Goal: Task Accomplishment & Management: Manage account settings

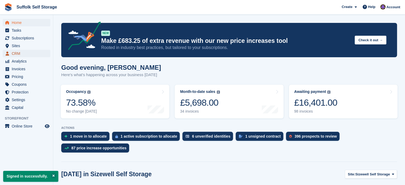
drag, startPoint x: 0, startPoint y: 0, endPoint x: 15, endPoint y: 55, distance: 57.3
click at [15, 55] on span "CRM" at bounding box center [28, 53] width 32 height 7
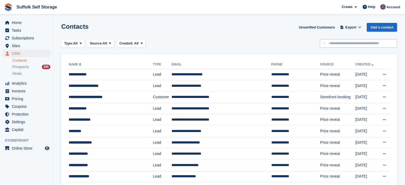
click at [365, 42] on input "text" at bounding box center [358, 43] width 77 height 9
type input "**"
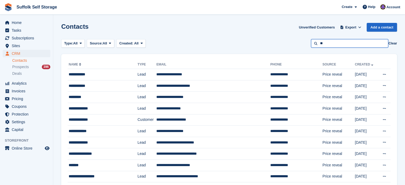
click at [336, 46] on input "**" at bounding box center [349, 43] width 77 height 9
type input "*****"
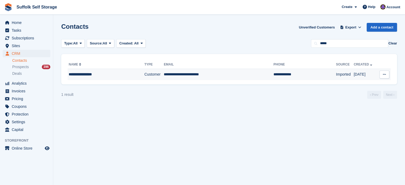
click at [144, 75] on td "Customer" at bounding box center [153, 74] width 19 height 11
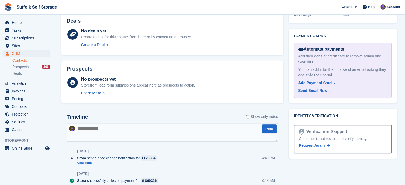
scroll to position [293, 0]
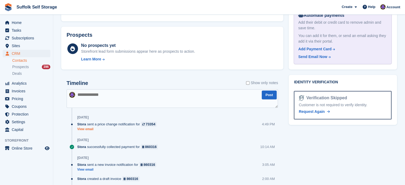
click at [95, 131] on link "View email" at bounding box center [118, 129] width 82 height 5
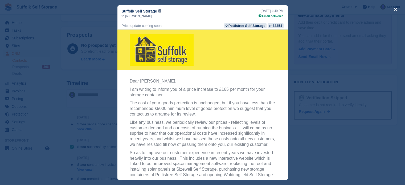
click at [354, 80] on div "close" at bounding box center [202, 92] width 405 height 185
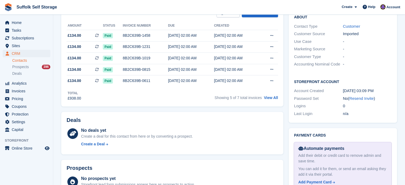
scroll to position [26, 0]
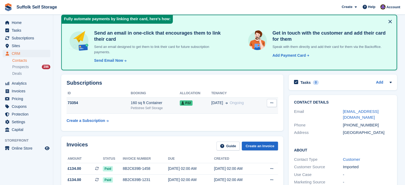
click at [149, 107] on div "Pettistree Self Storage" at bounding box center [155, 108] width 49 height 5
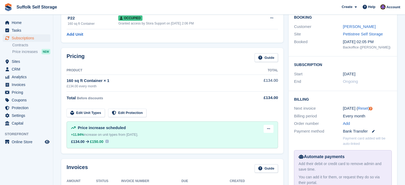
scroll to position [53, 0]
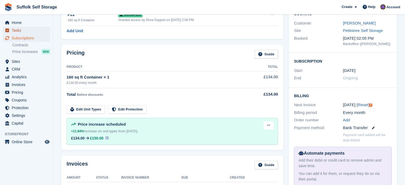
click at [21, 27] on span "Tasks" at bounding box center [28, 30] width 32 height 7
click at [21, 23] on span "Home" at bounding box center [28, 22] width 32 height 7
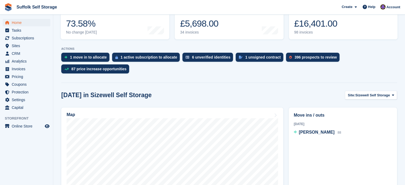
scroll to position [80, 0]
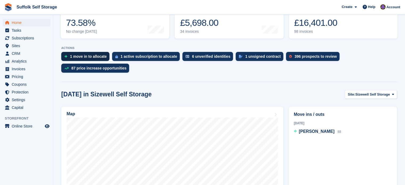
click at [91, 55] on div "1 move in to allocate" at bounding box center [88, 56] width 37 height 4
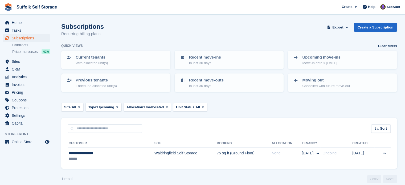
scroll to position [5, 0]
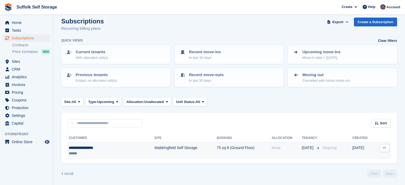
click at [217, 151] on td "75 sq ft (Ground Floor)" at bounding box center [244, 151] width 55 height 17
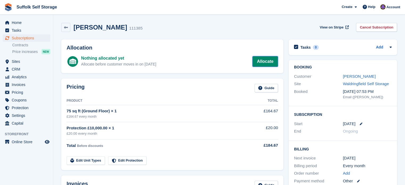
click at [268, 59] on link "Allocate" at bounding box center [266, 61] width 26 height 11
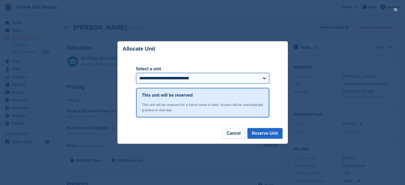
click at [246, 76] on select "**********" at bounding box center [202, 78] width 133 height 11
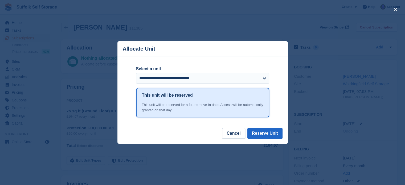
click at [71, 90] on div "close" at bounding box center [202, 92] width 405 height 185
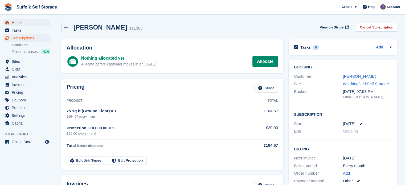
click at [26, 26] on span "Home" at bounding box center [28, 22] width 32 height 7
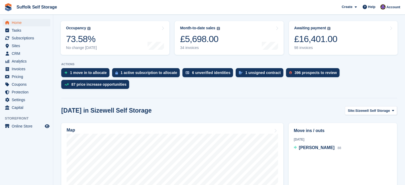
scroll to position [80, 0]
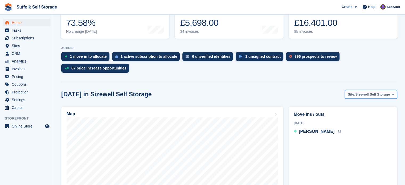
click at [375, 95] on span "Sizewell Self Storage" at bounding box center [372, 94] width 35 height 5
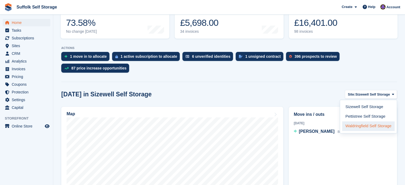
click at [367, 128] on link "Waldringfield Self Storage" at bounding box center [368, 127] width 52 height 10
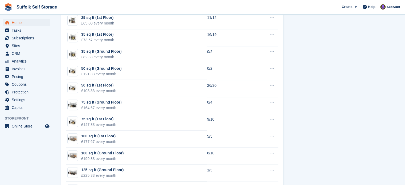
scroll to position [426, 0]
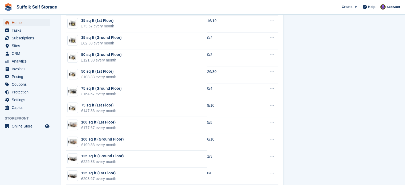
click at [19, 23] on span "Home" at bounding box center [28, 22] width 32 height 7
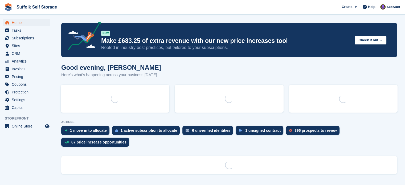
scroll to position [0, 0]
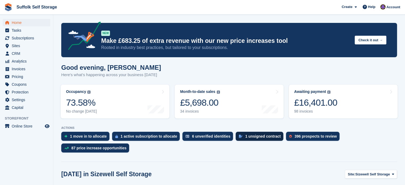
click at [253, 138] on div "1 unsigned contract" at bounding box center [262, 136] width 35 height 4
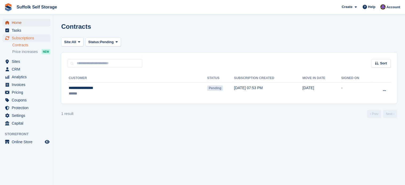
click at [15, 23] on span "Home" at bounding box center [28, 22] width 32 height 7
